Goal: Transaction & Acquisition: Purchase product/service

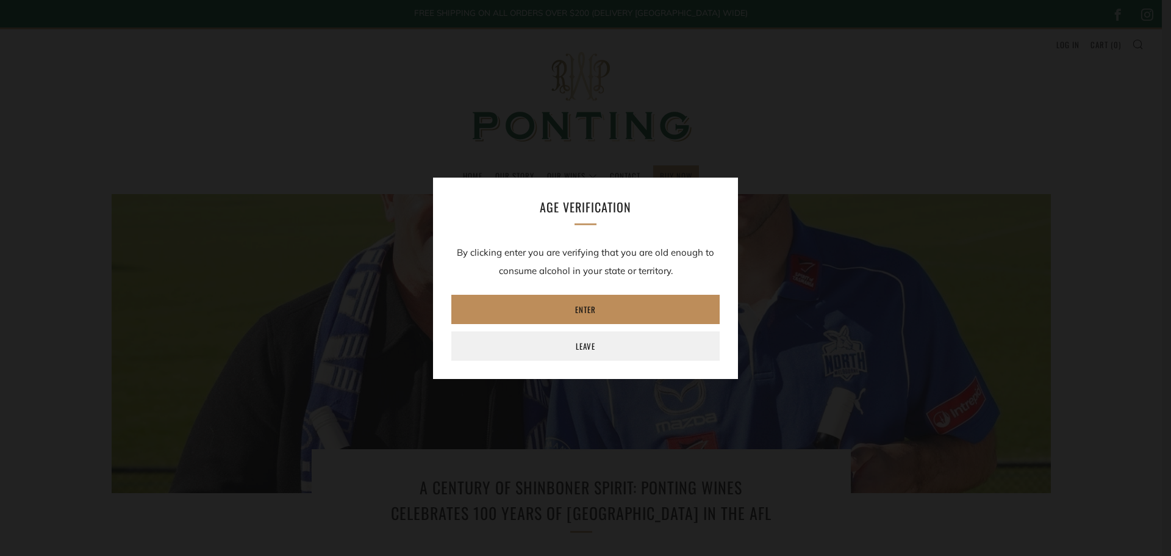
click at [653, 304] on link "Enter" at bounding box center [585, 309] width 268 height 29
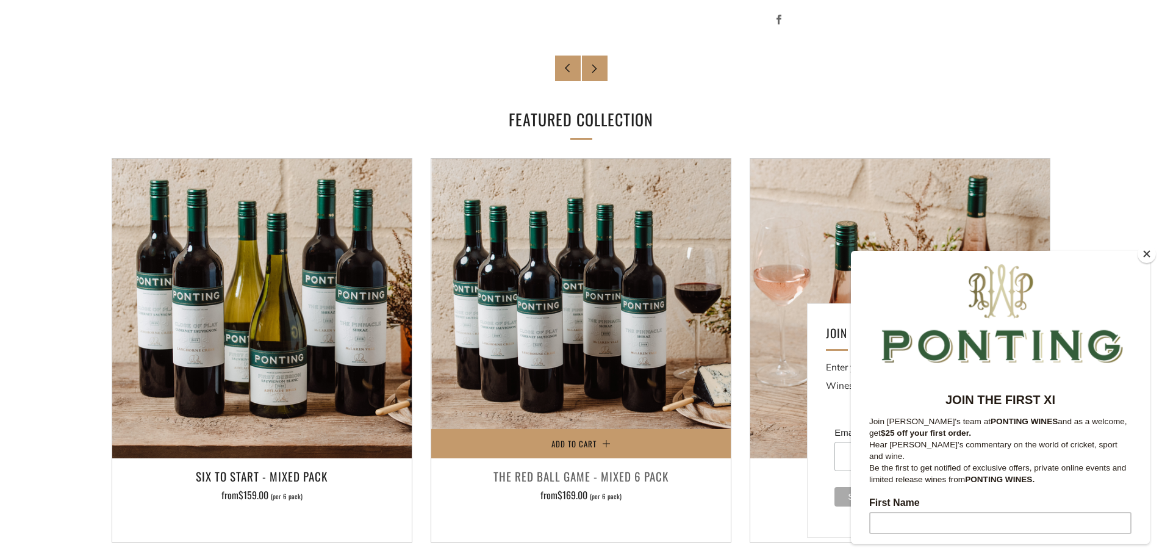
scroll to position [976, 0]
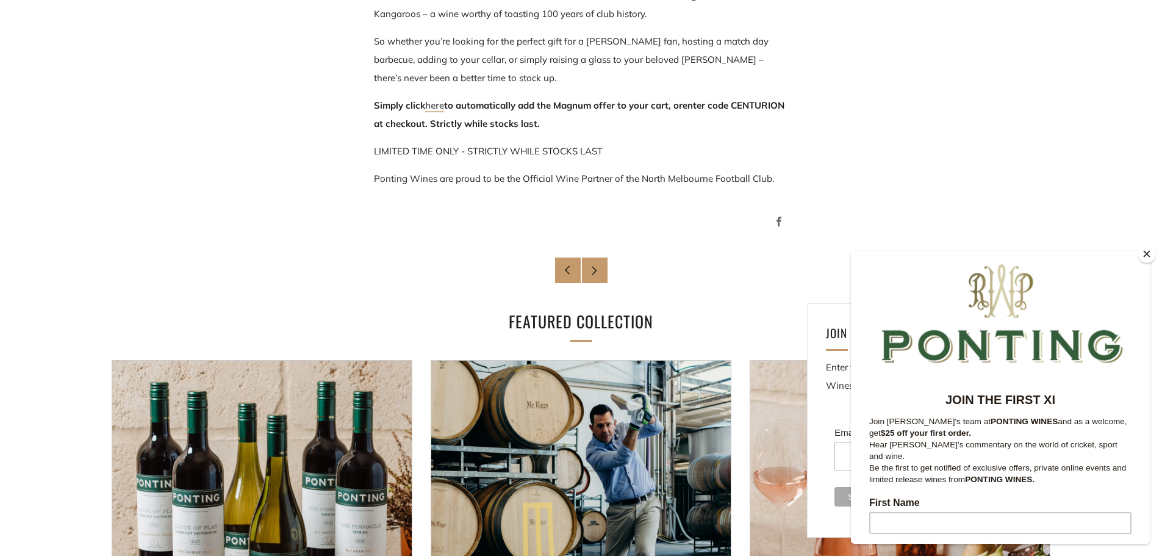
click at [440, 102] on link "here" at bounding box center [434, 105] width 19 height 13
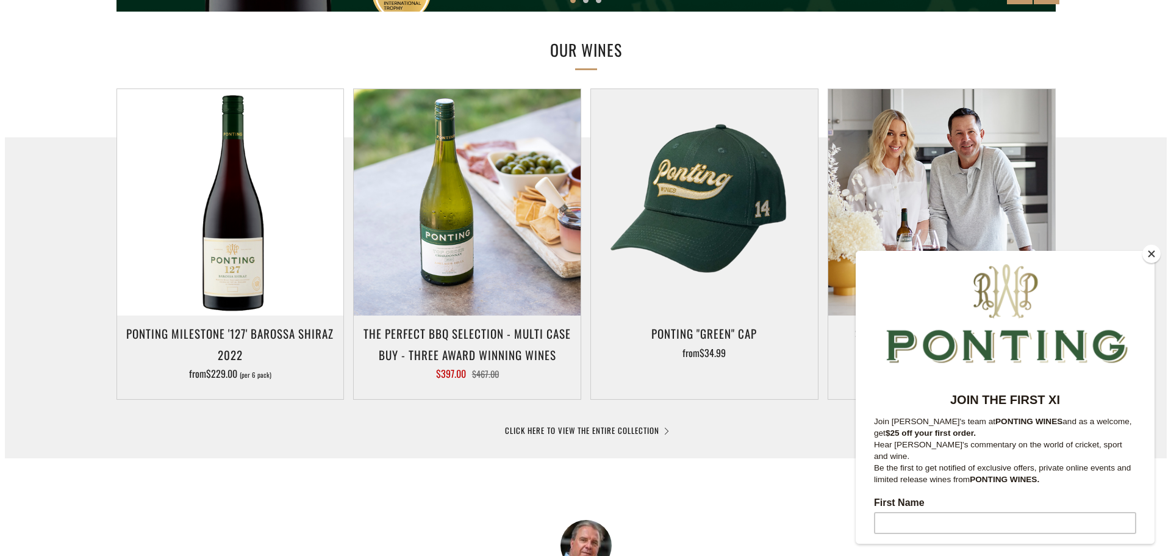
scroll to position [547, 0]
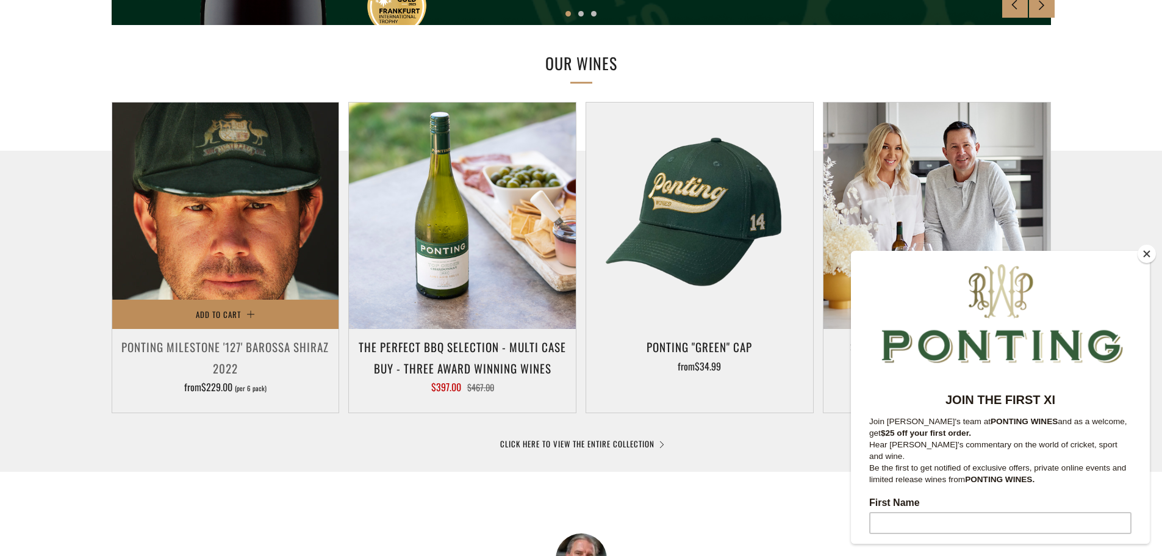
click at [209, 307] on button "Add to Cart" at bounding box center [225, 313] width 227 height 29
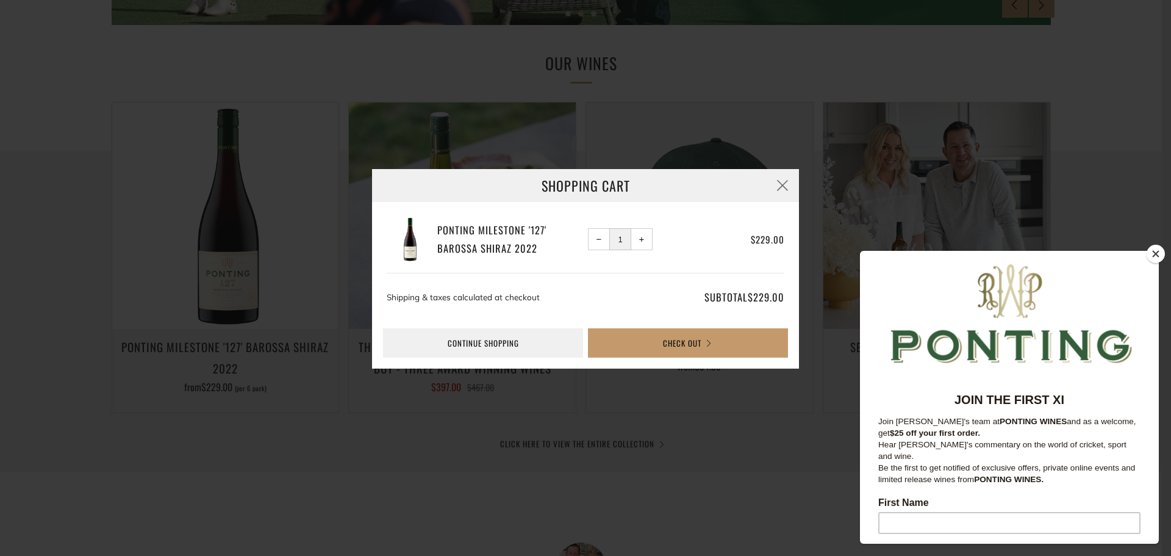
click at [636, 237] on button "+ Increase item quantity by one" at bounding box center [642, 239] width 22 height 22
click at [664, 338] on button "Check Out" at bounding box center [688, 342] width 200 height 29
